Goal: Task Accomplishment & Management: Manage account settings

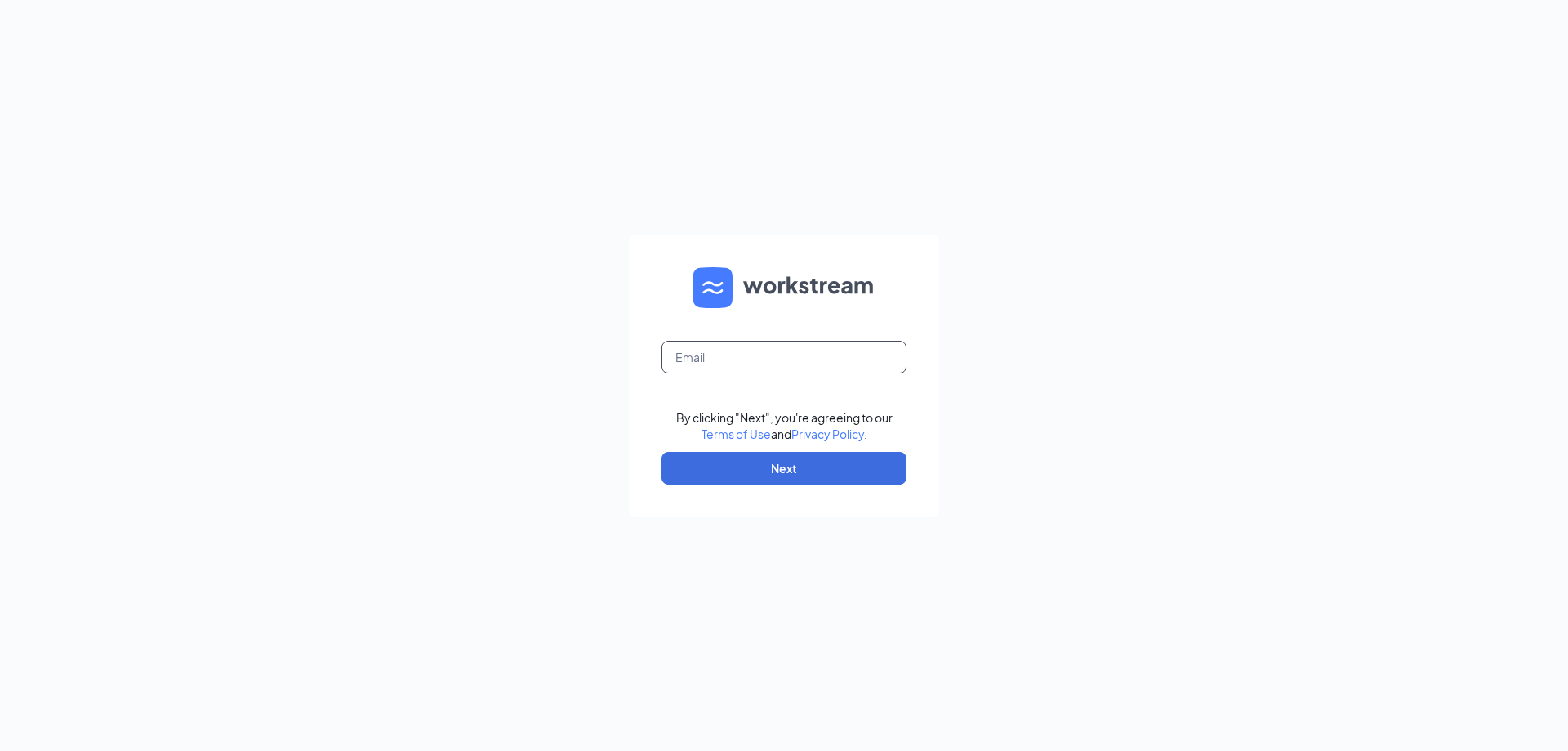
click at [770, 353] on input "text" at bounding box center [784, 357] width 245 height 33
type input "[EMAIL_ADDRESS][DOMAIN_NAME]"
click at [796, 461] on button "Next" at bounding box center [784, 468] width 245 height 33
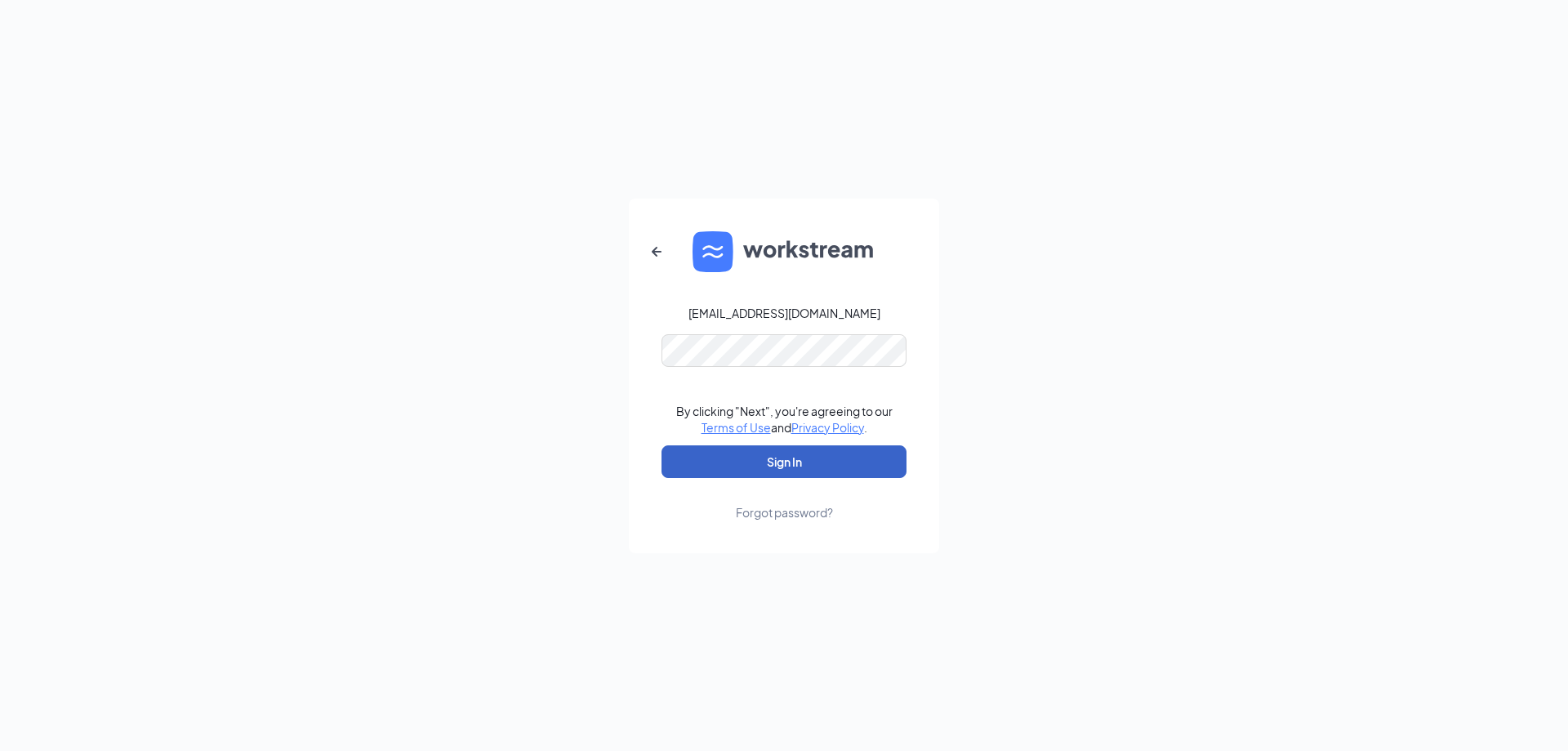
click at [808, 453] on button "Sign In" at bounding box center [784, 462] width 245 height 33
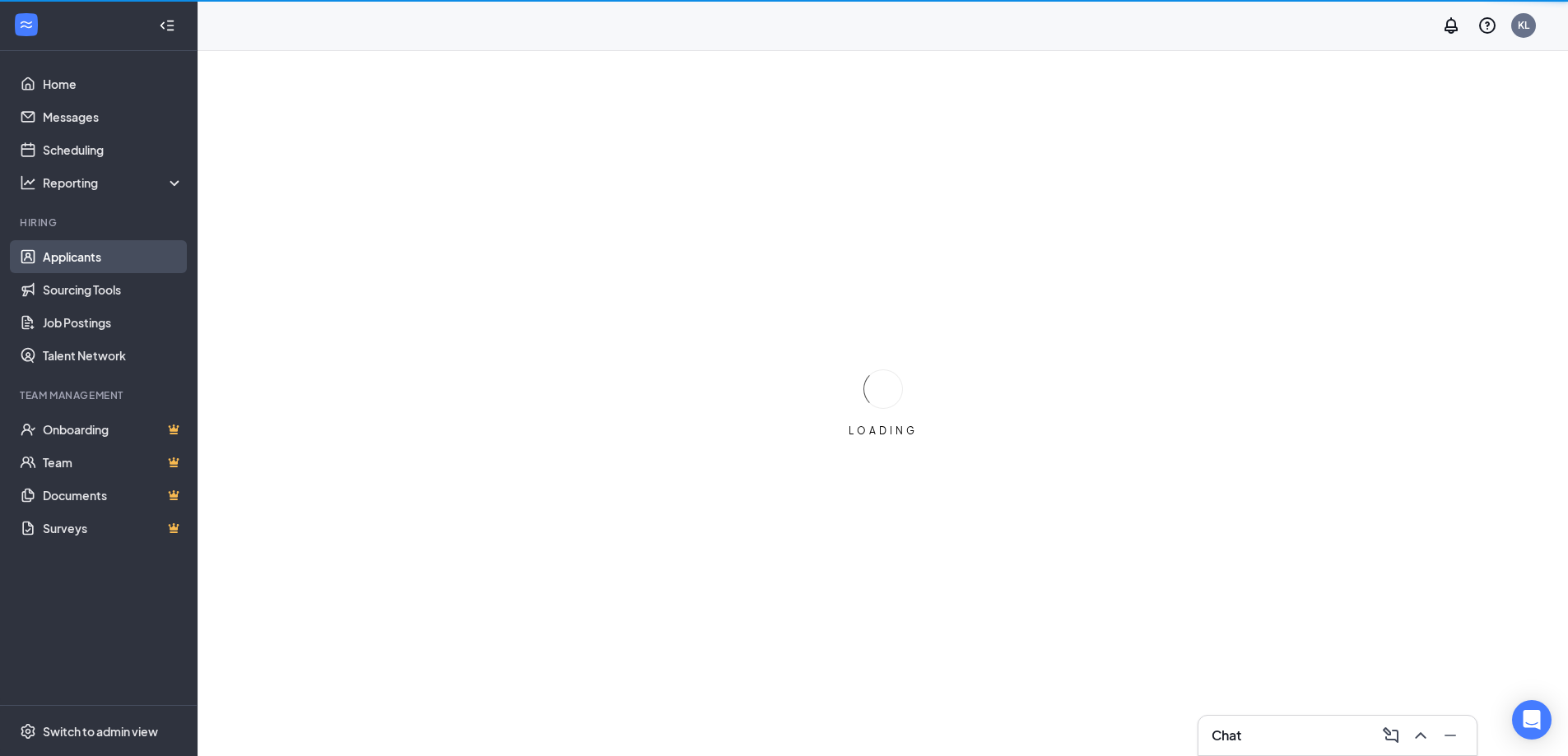
click at [71, 262] on link "Applicants" at bounding box center [113, 257] width 140 height 33
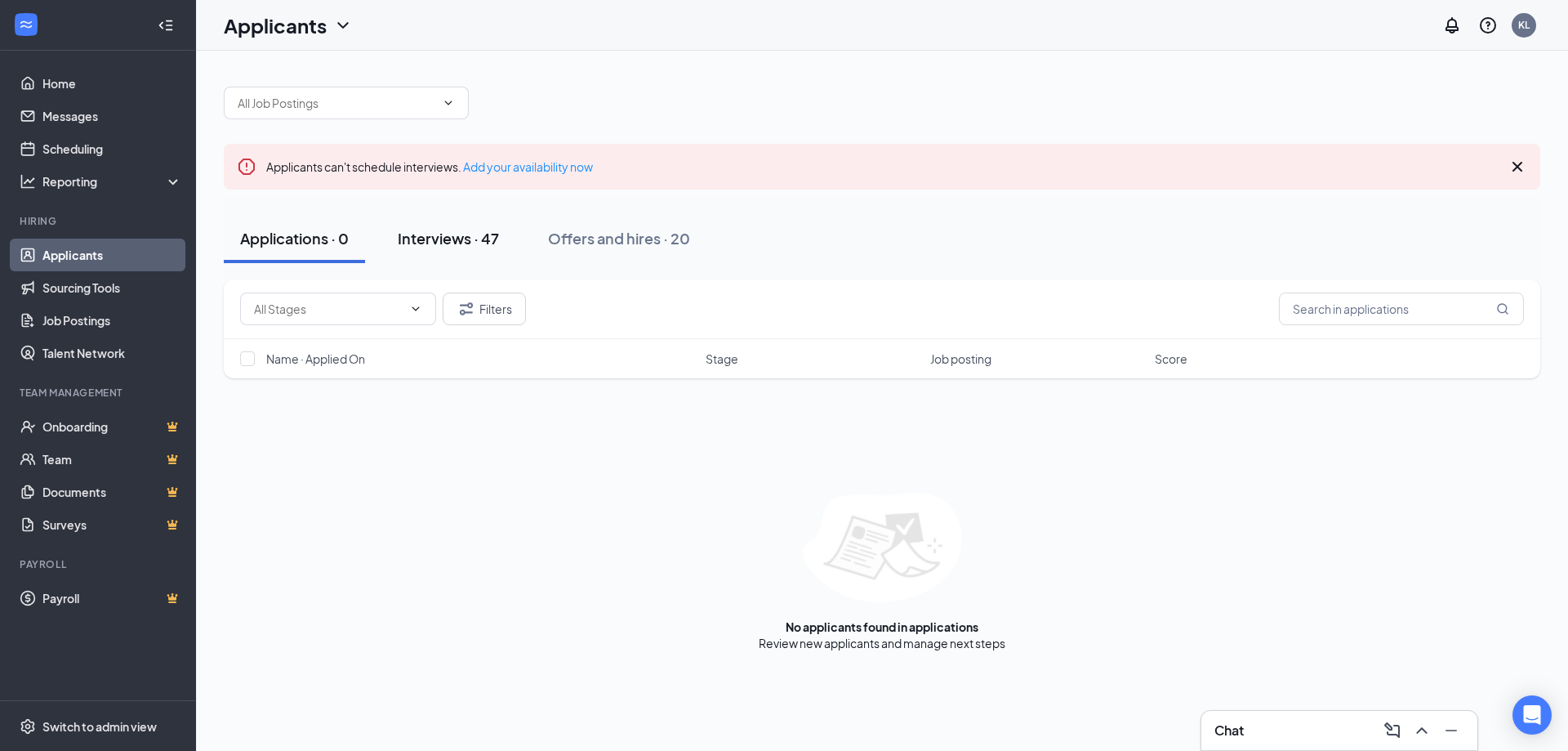
click at [417, 239] on div "Interviews · 47" at bounding box center [448, 238] width 101 height 20
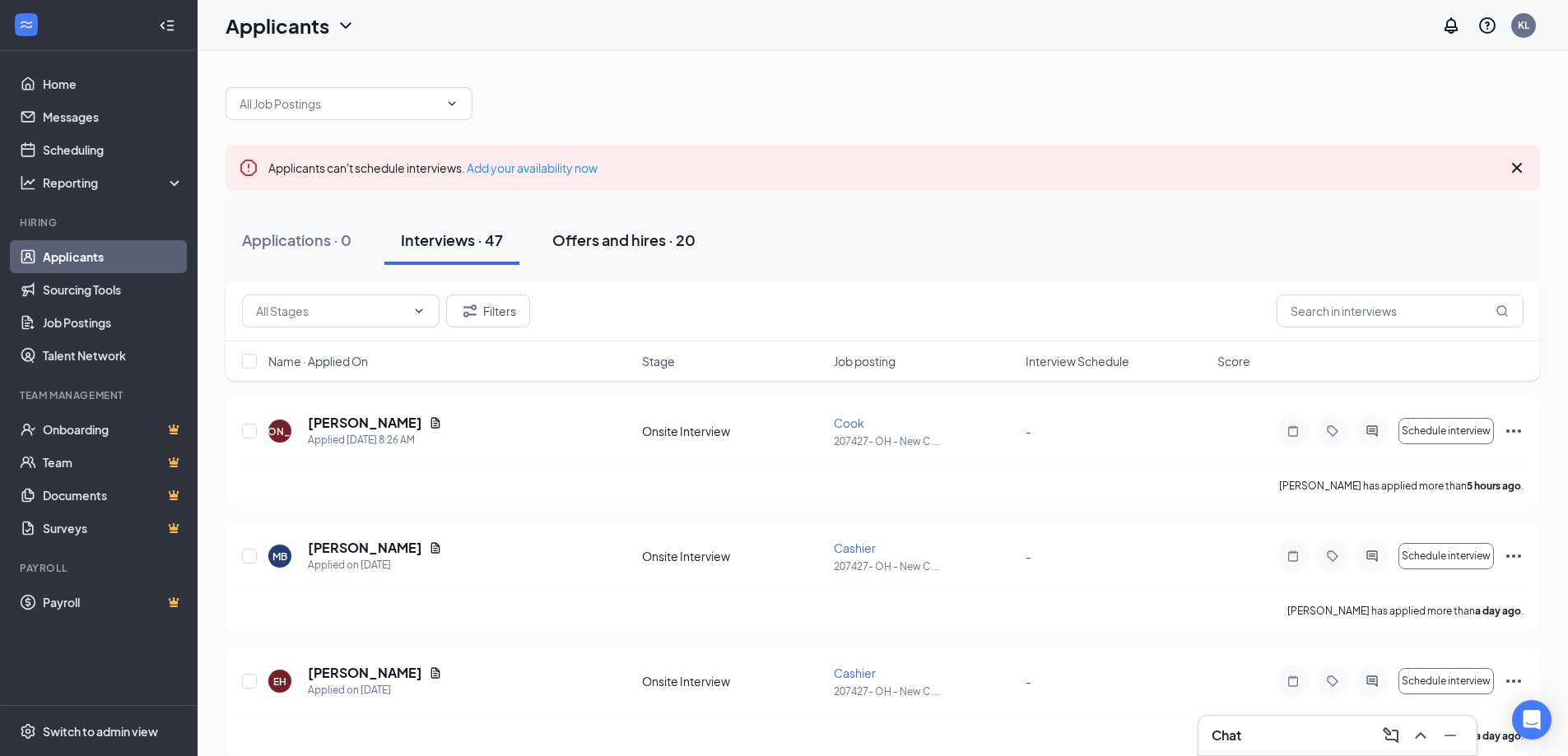
click at [595, 242] on div "Offers and hires · 20" at bounding box center [623, 239] width 143 height 20
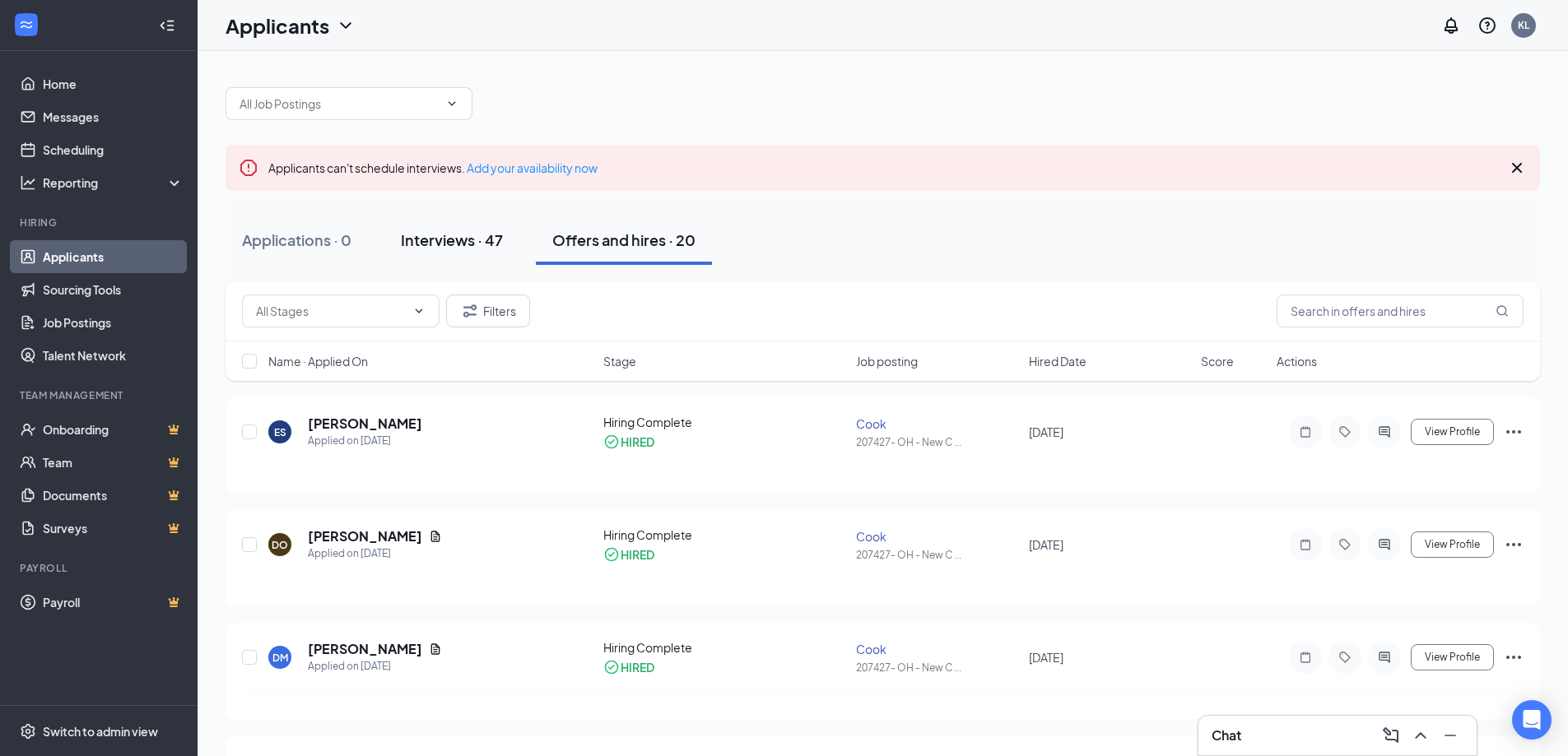
click at [449, 250] on button "Interviews · 47" at bounding box center [452, 240] width 135 height 50
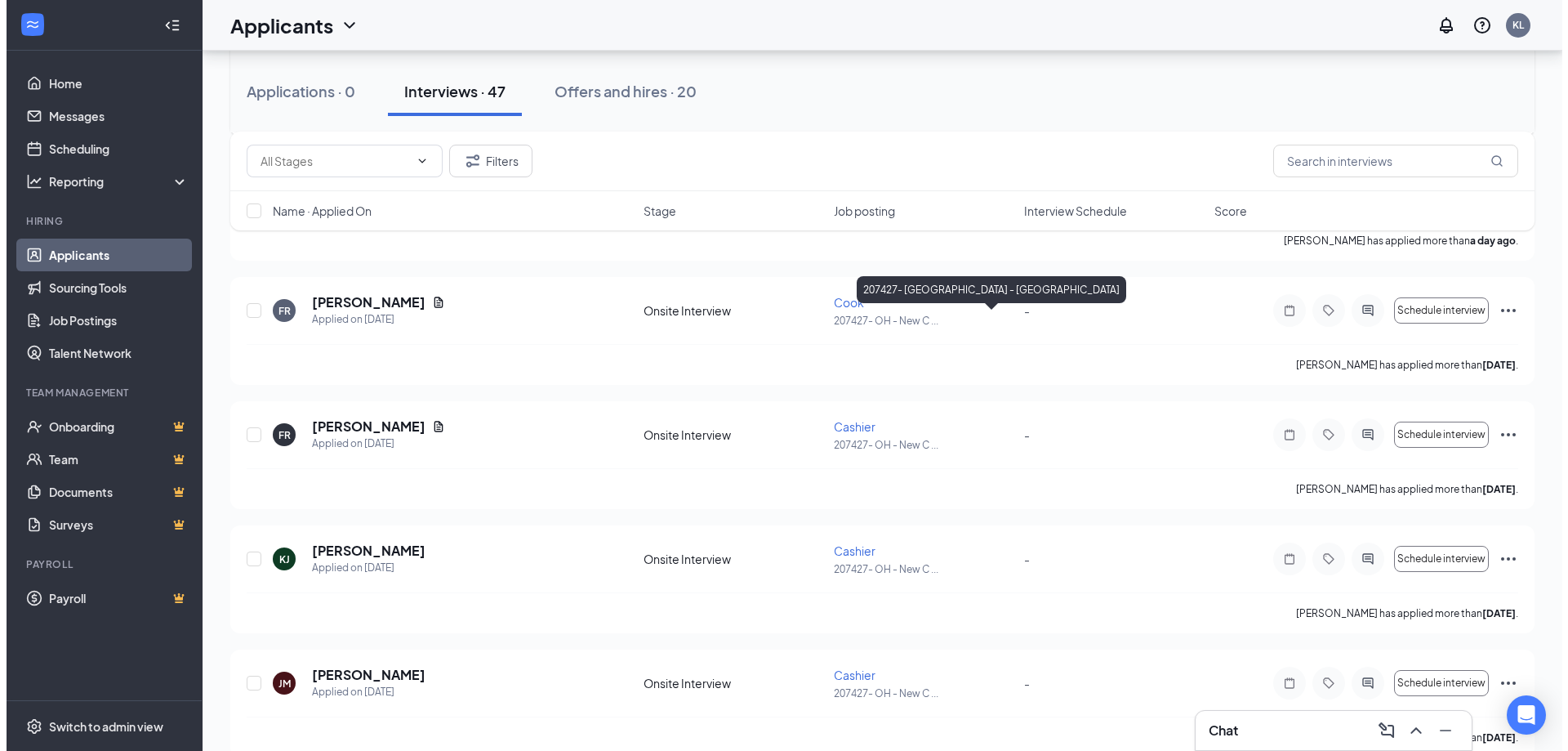
scroll to position [736, 0]
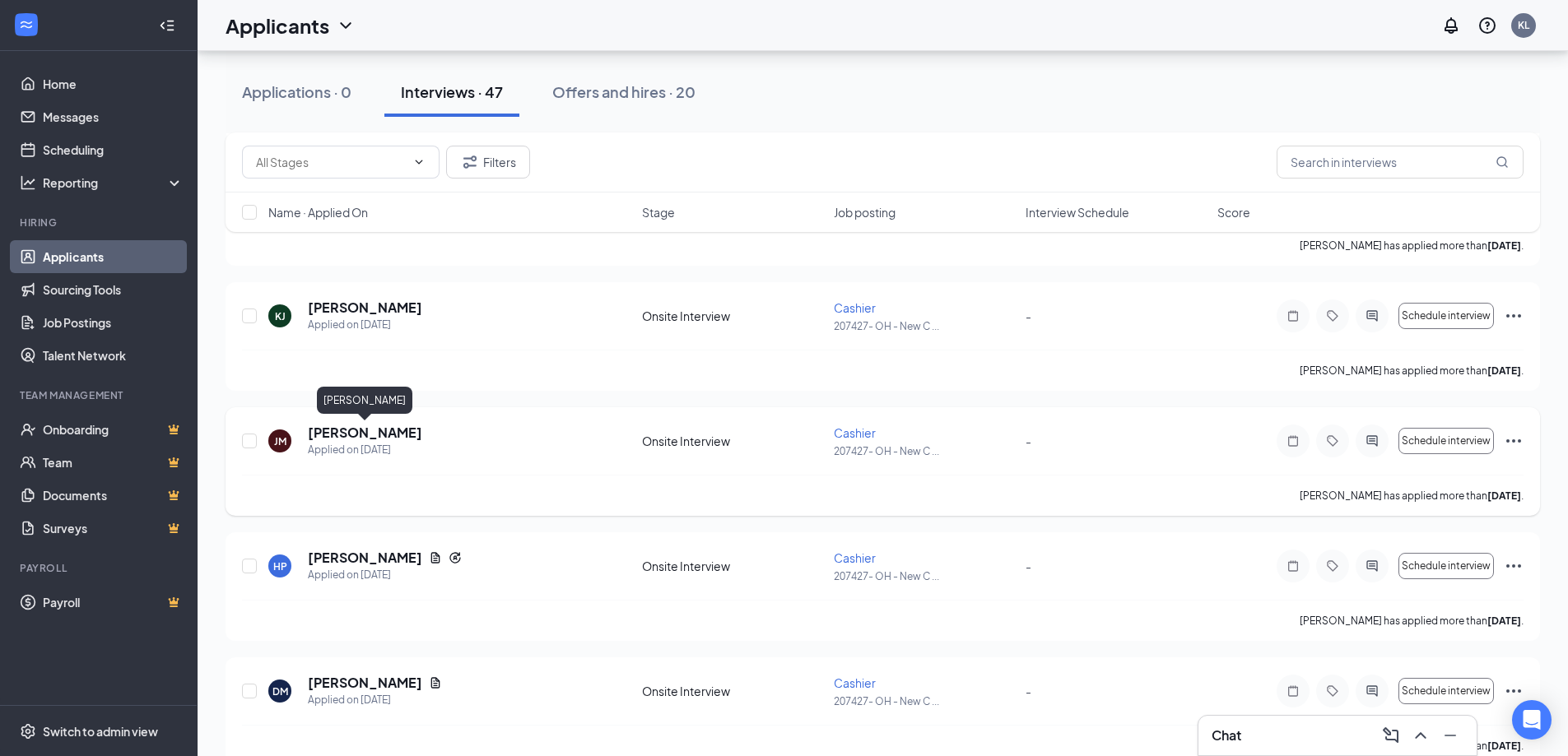
click at [362, 430] on h5 "[PERSON_NAME]" at bounding box center [364, 433] width 115 height 18
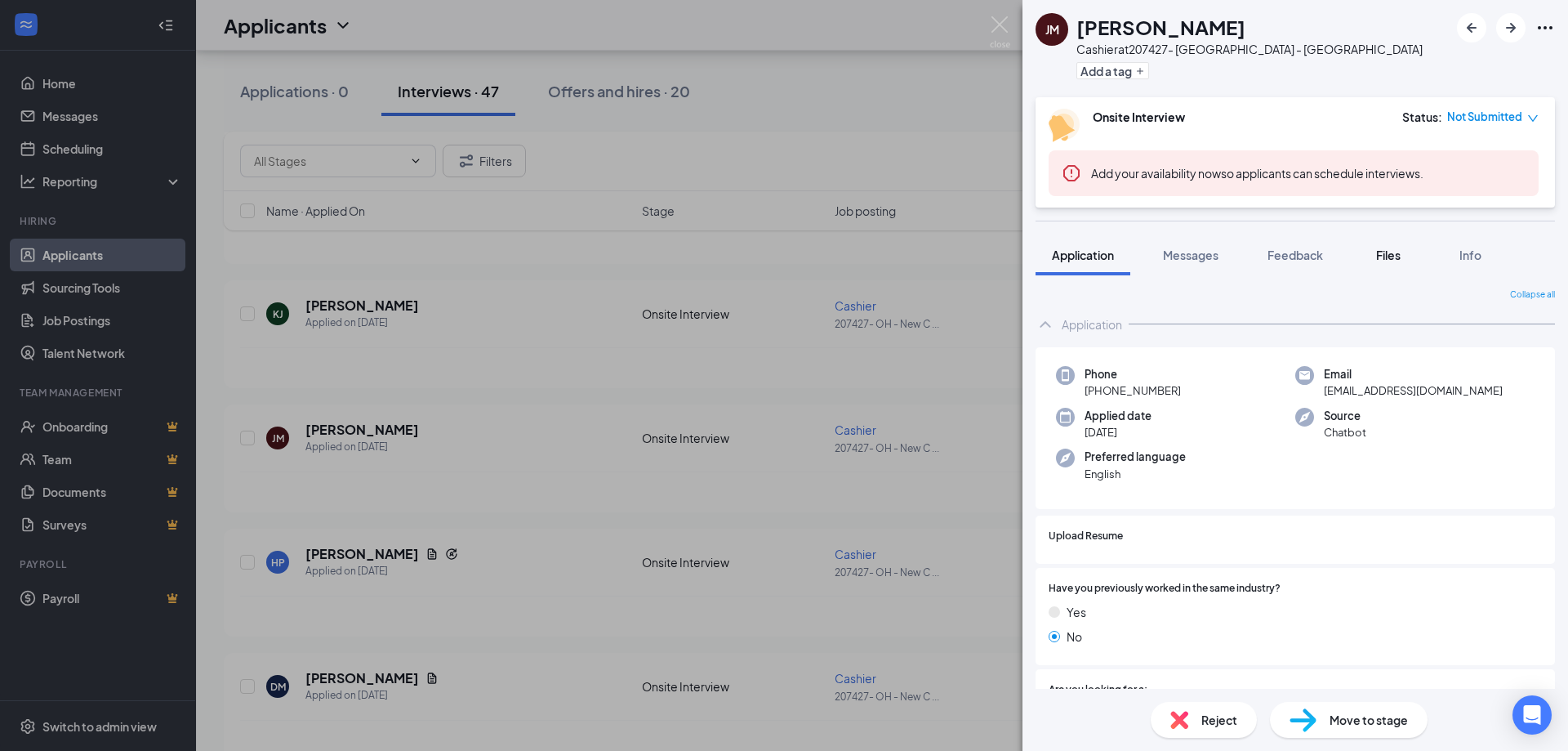
click at [1397, 259] on span "Files" at bounding box center [1388, 255] width 25 height 15
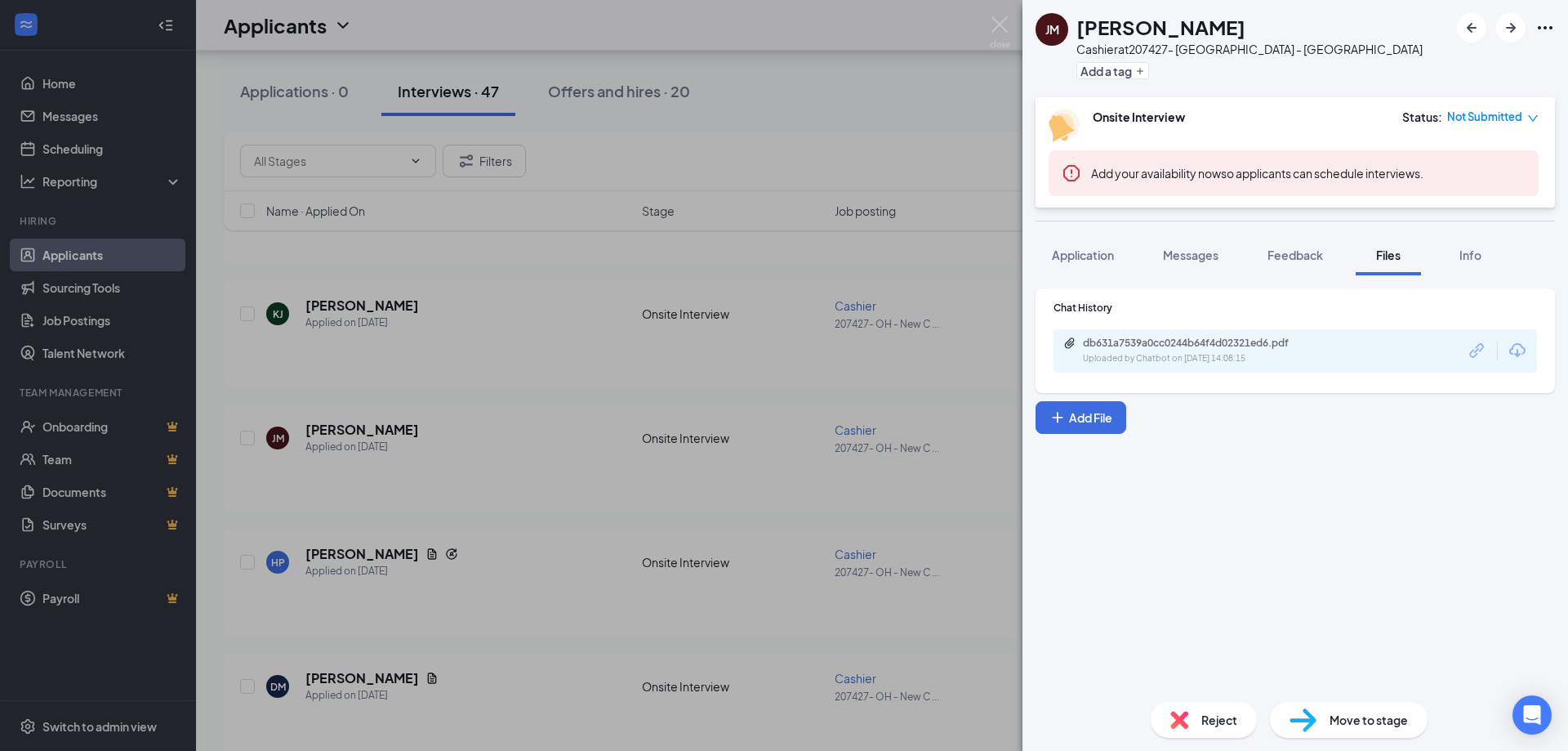
click at [1281, 351] on div "db631a7539a0cc0244b64f4d02321ed6.pdf Uploaded by Chatbot on [DATE] 14:08:15" at bounding box center [1195, 350] width 264 height 28
click at [1104, 251] on span "Application" at bounding box center [1083, 255] width 62 height 15
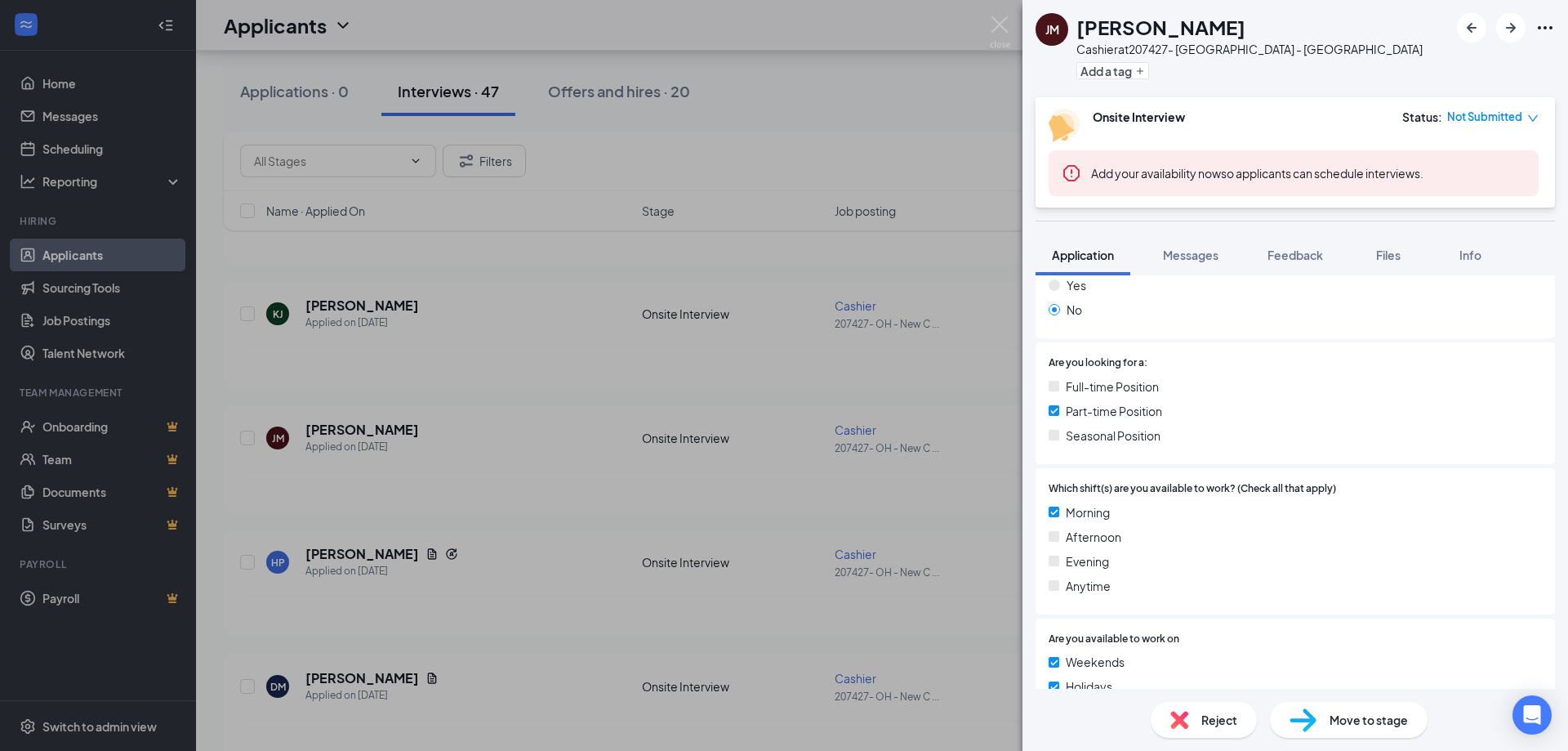
scroll to position [245, 0]
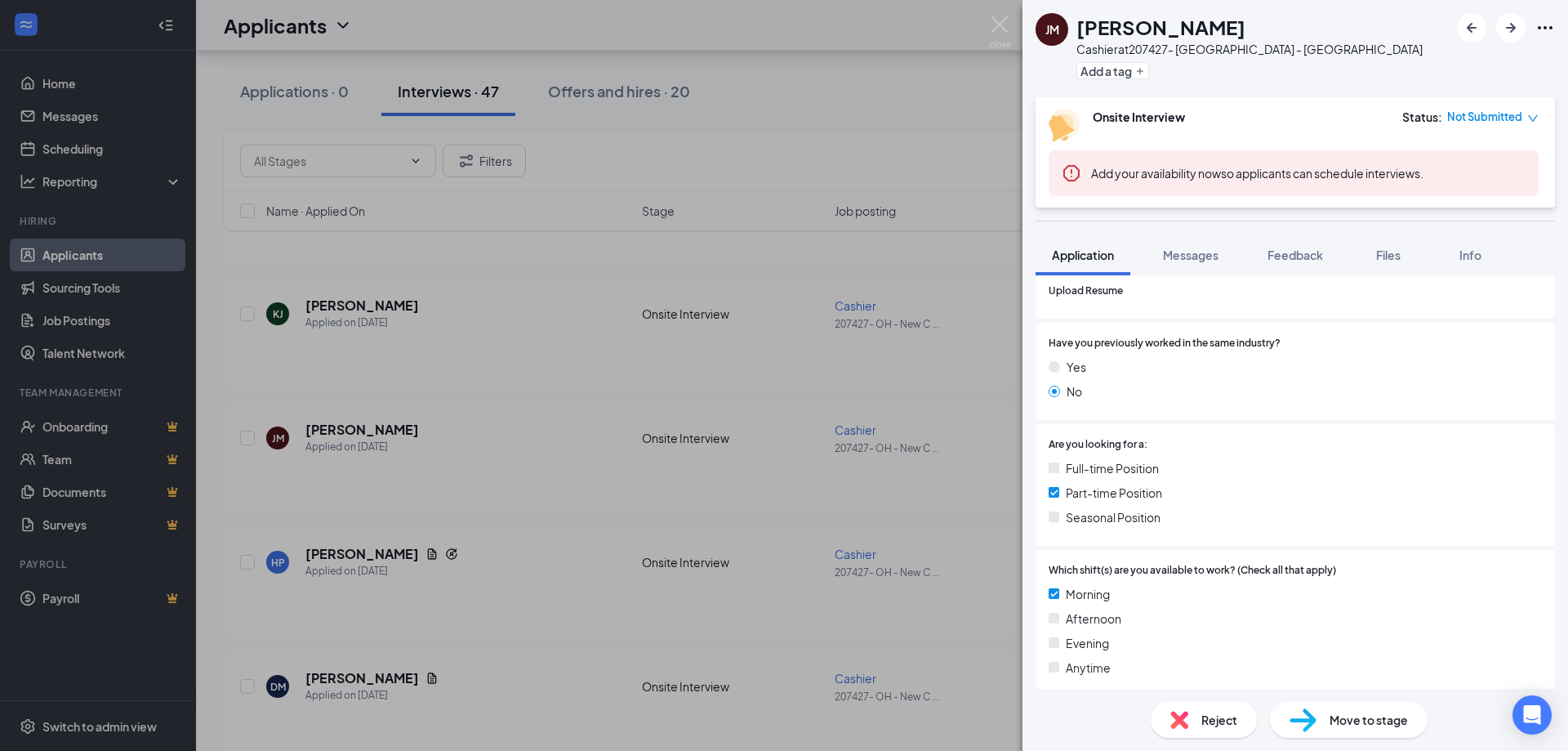
click at [1348, 728] on span "Move to stage" at bounding box center [1368, 720] width 78 height 18
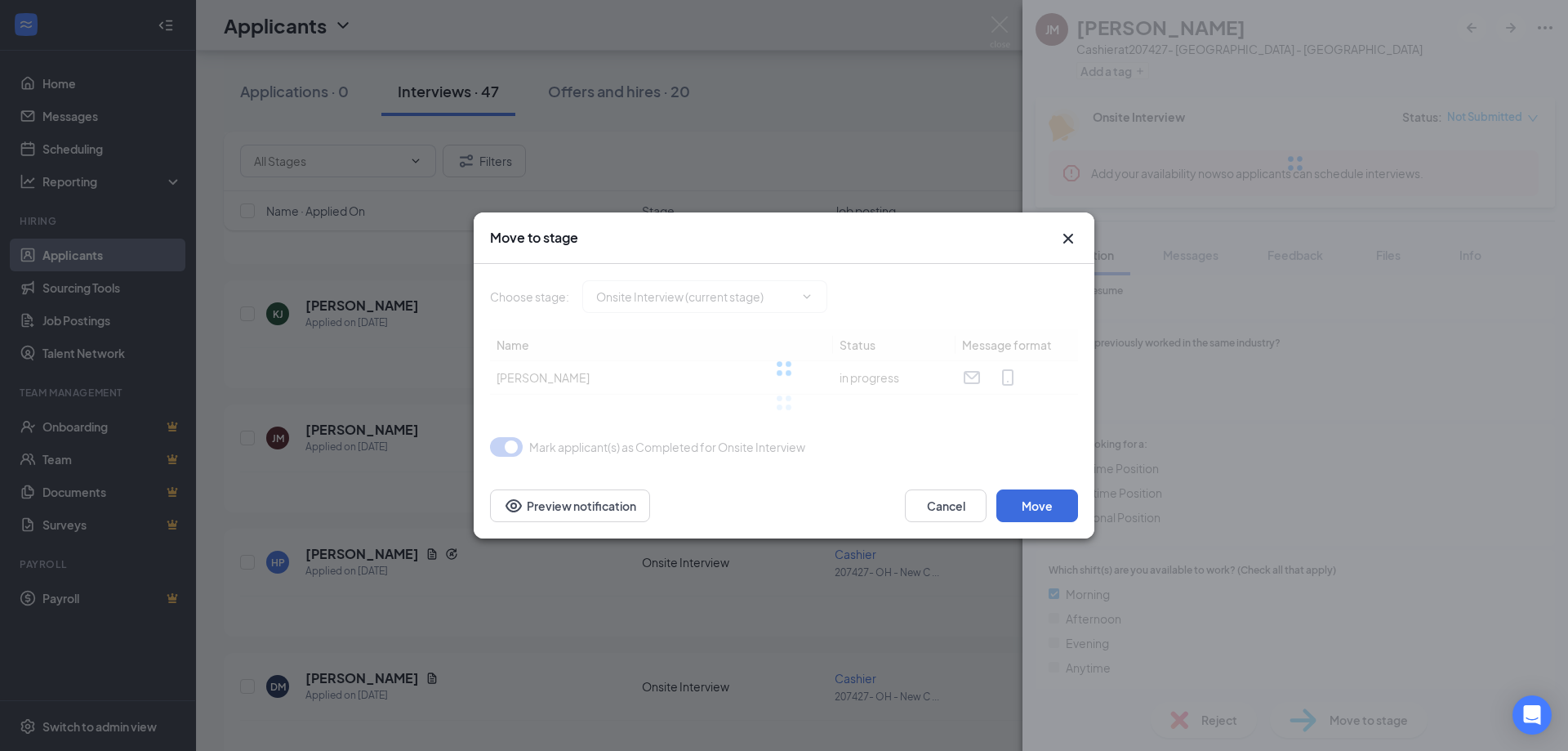
type input "Background Check (18 Years+) (next stage)"
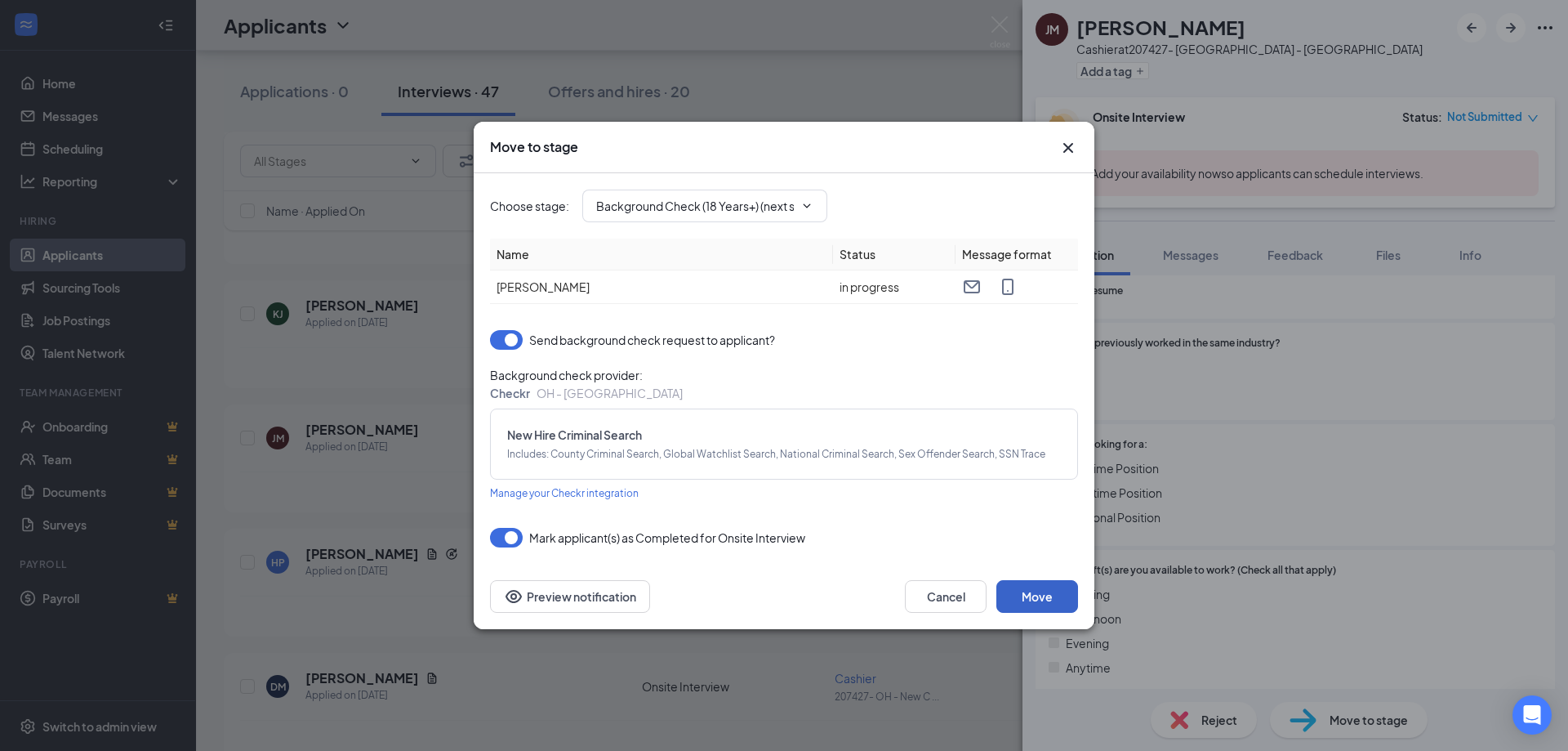
click at [1050, 592] on button "Move" at bounding box center [1038, 596] width 82 height 33
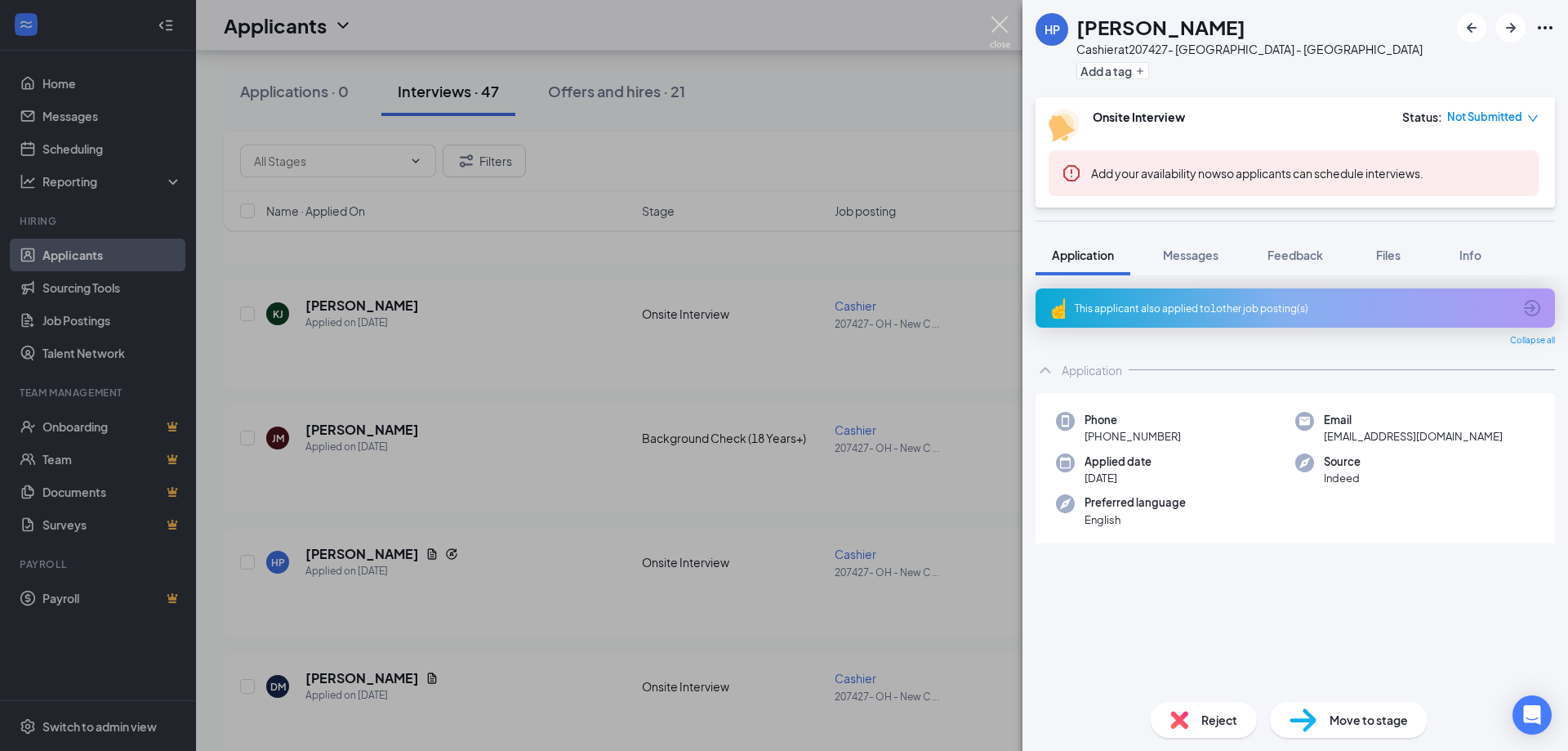
click at [1007, 27] on img at bounding box center [999, 32] width 20 height 32
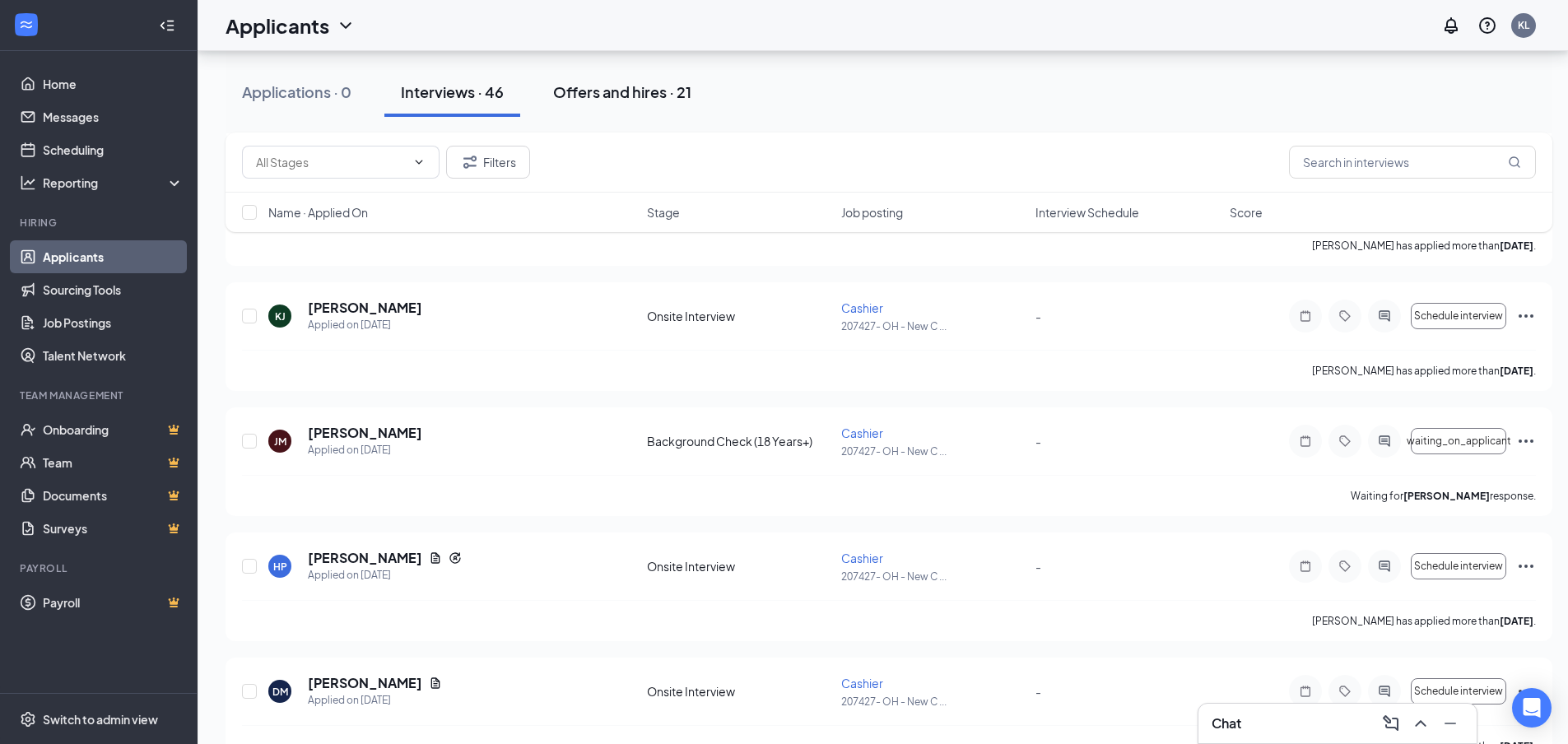
click at [627, 97] on div "Offers and hires · 21" at bounding box center [622, 92] width 139 height 20
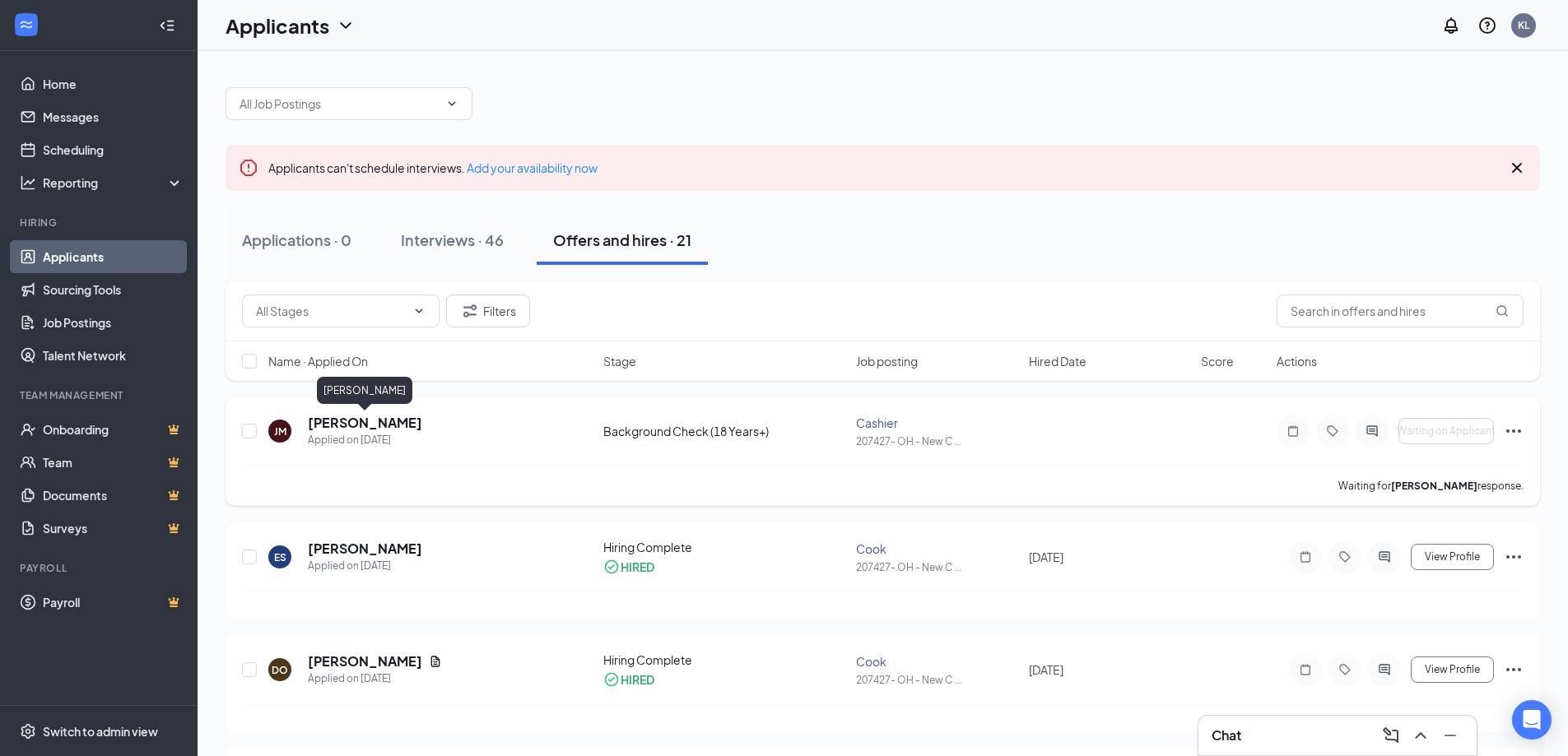
click at [386, 425] on h5 "[PERSON_NAME]" at bounding box center [364, 423] width 115 height 18
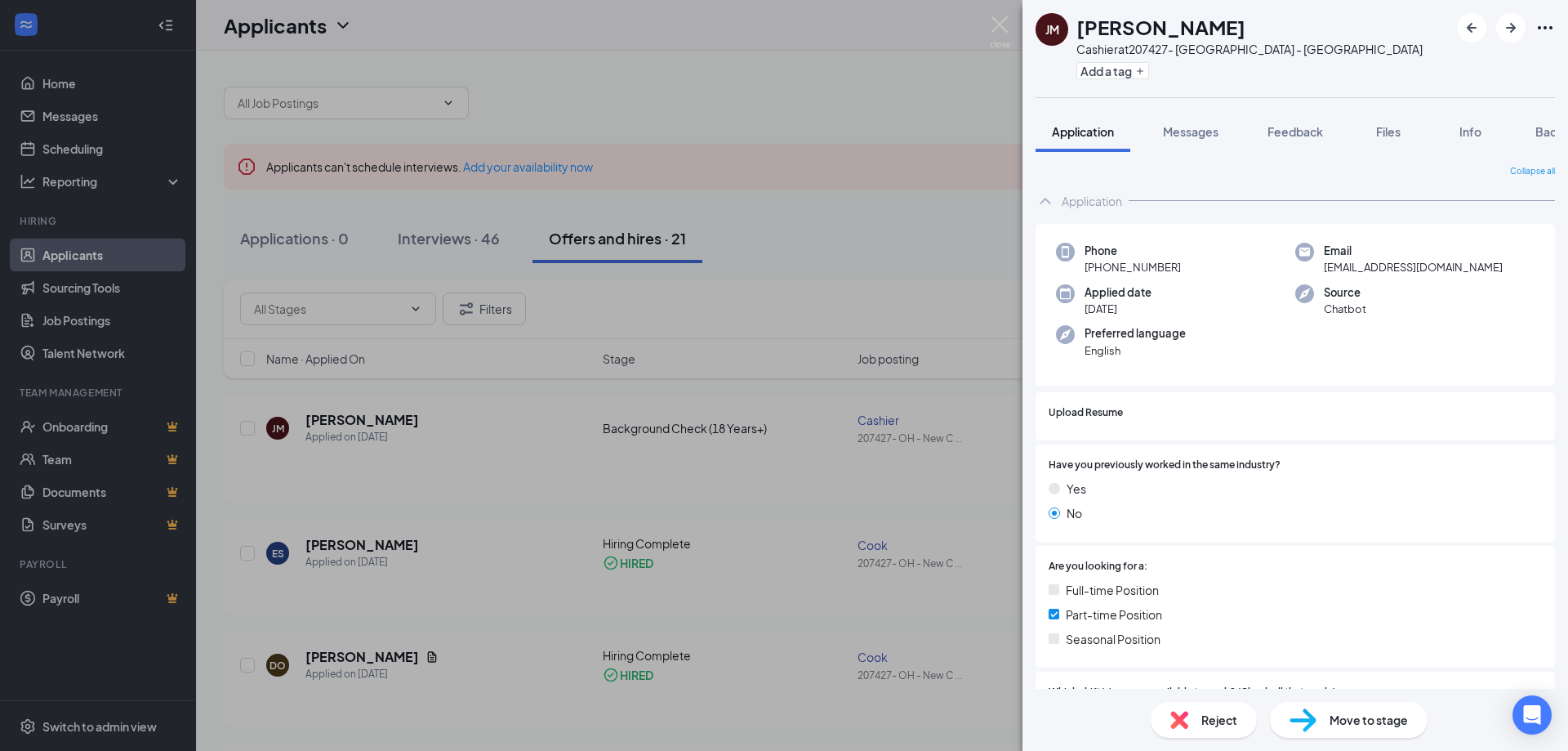
click at [1328, 739] on div "Reject Move to stage" at bounding box center [1295, 720] width 546 height 62
click at [1329, 720] on span "Move to stage" at bounding box center [1368, 720] width 78 height 18
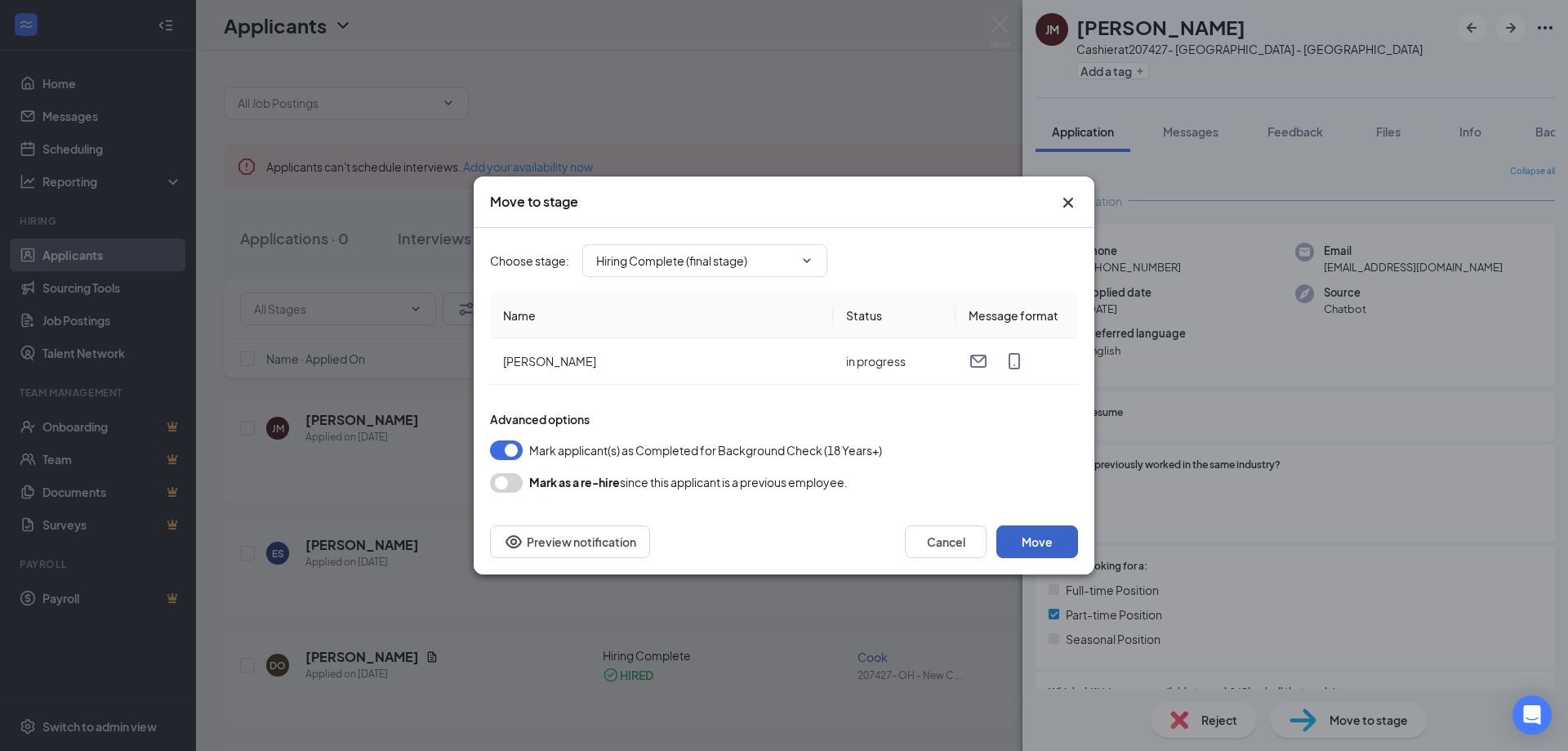
click at [1035, 541] on button "Move" at bounding box center [1038, 541] width 82 height 33
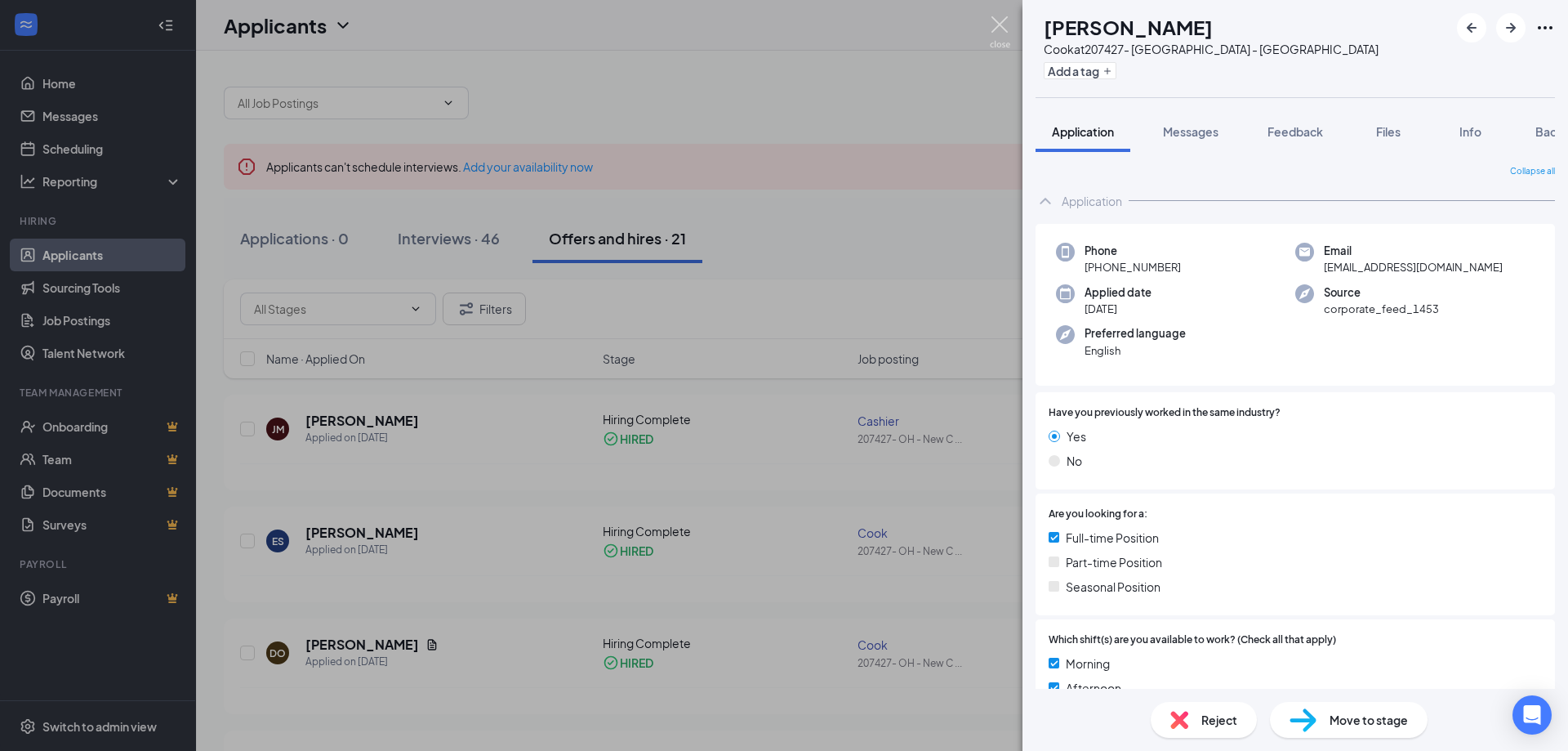
click at [1003, 25] on img at bounding box center [999, 32] width 20 height 32
